Goal: Find specific page/section: Find specific page/section

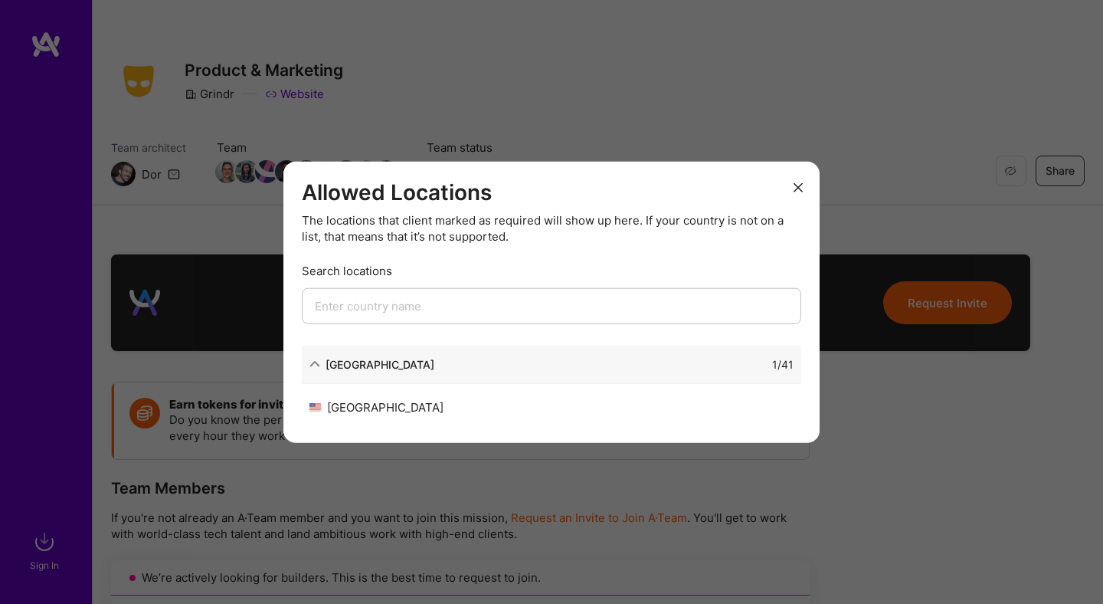
click at [796, 182] on icon "modal" at bounding box center [798, 186] width 9 height 9
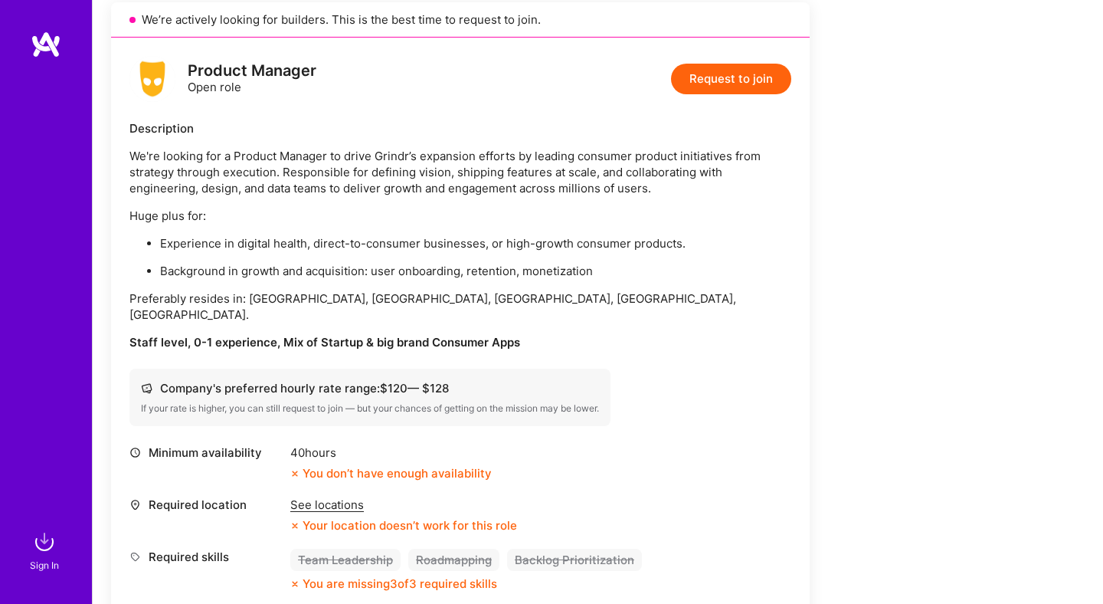
click at [47, 40] on img at bounding box center [46, 45] width 31 height 28
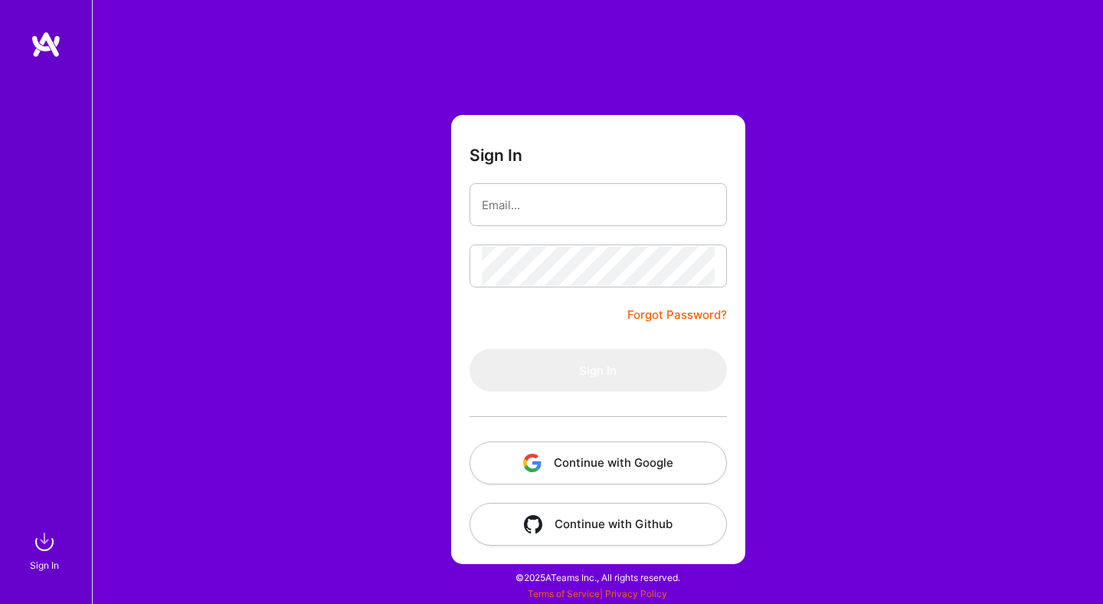
type input "[EMAIL_ADDRESS][DOMAIN_NAME]"
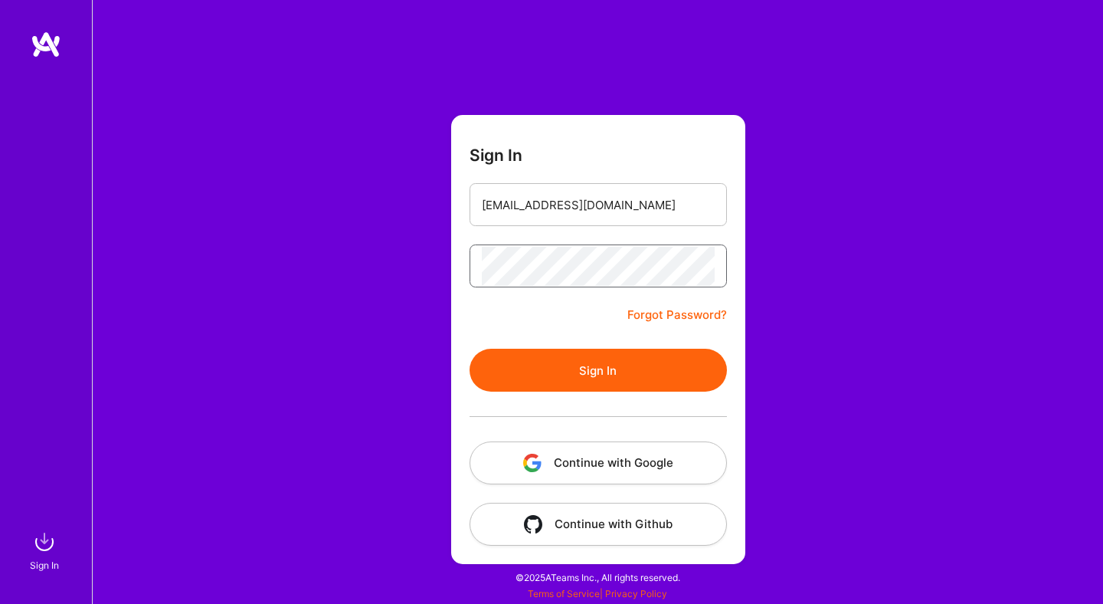
click at [470, 349] on button "Sign In" at bounding box center [598, 370] width 257 height 43
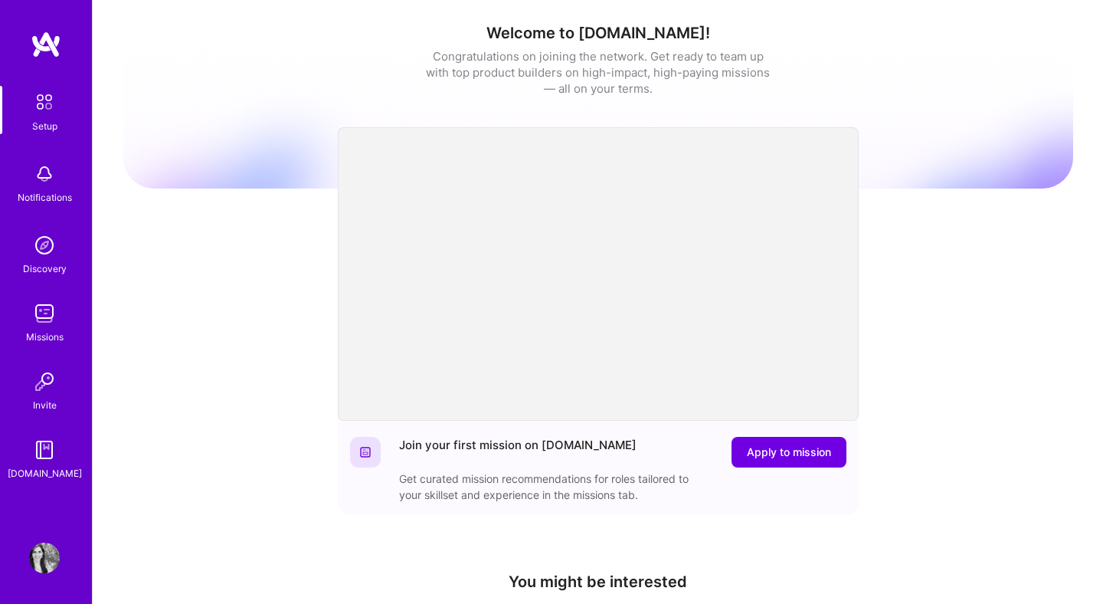
click at [47, 318] on img at bounding box center [44, 313] width 31 height 31
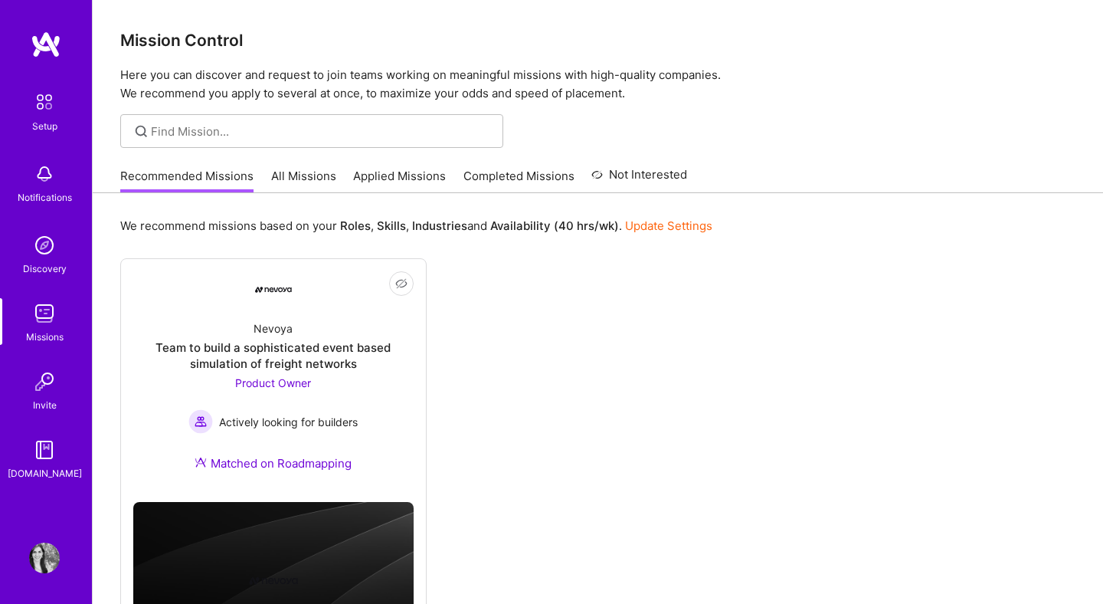
click at [307, 172] on link "All Missions" at bounding box center [303, 180] width 65 height 25
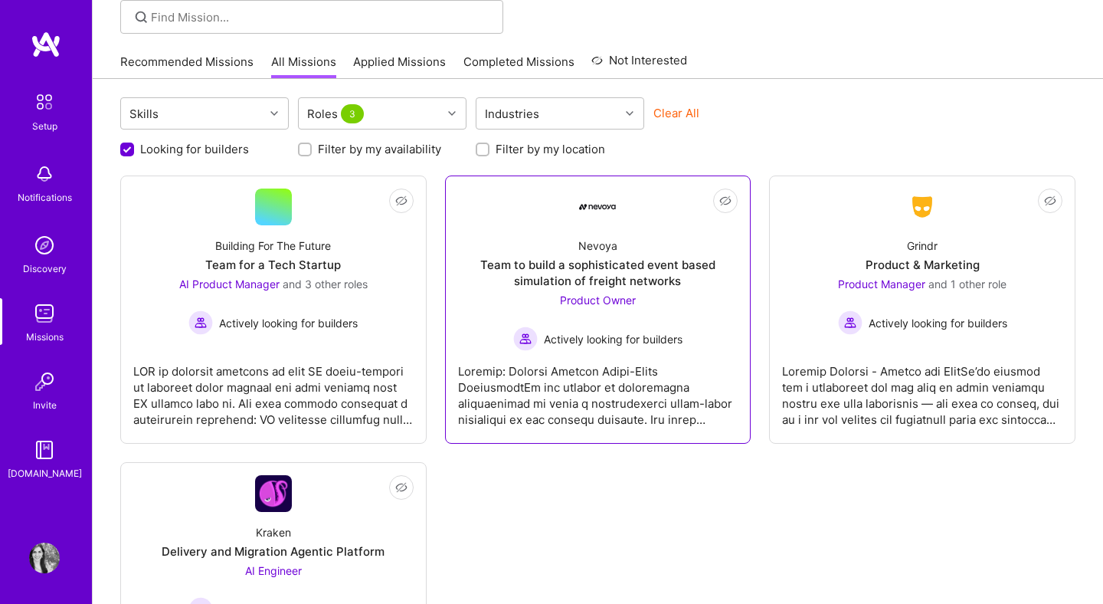
scroll to position [261, 0]
